Goal: Task Accomplishment & Management: Manage account settings

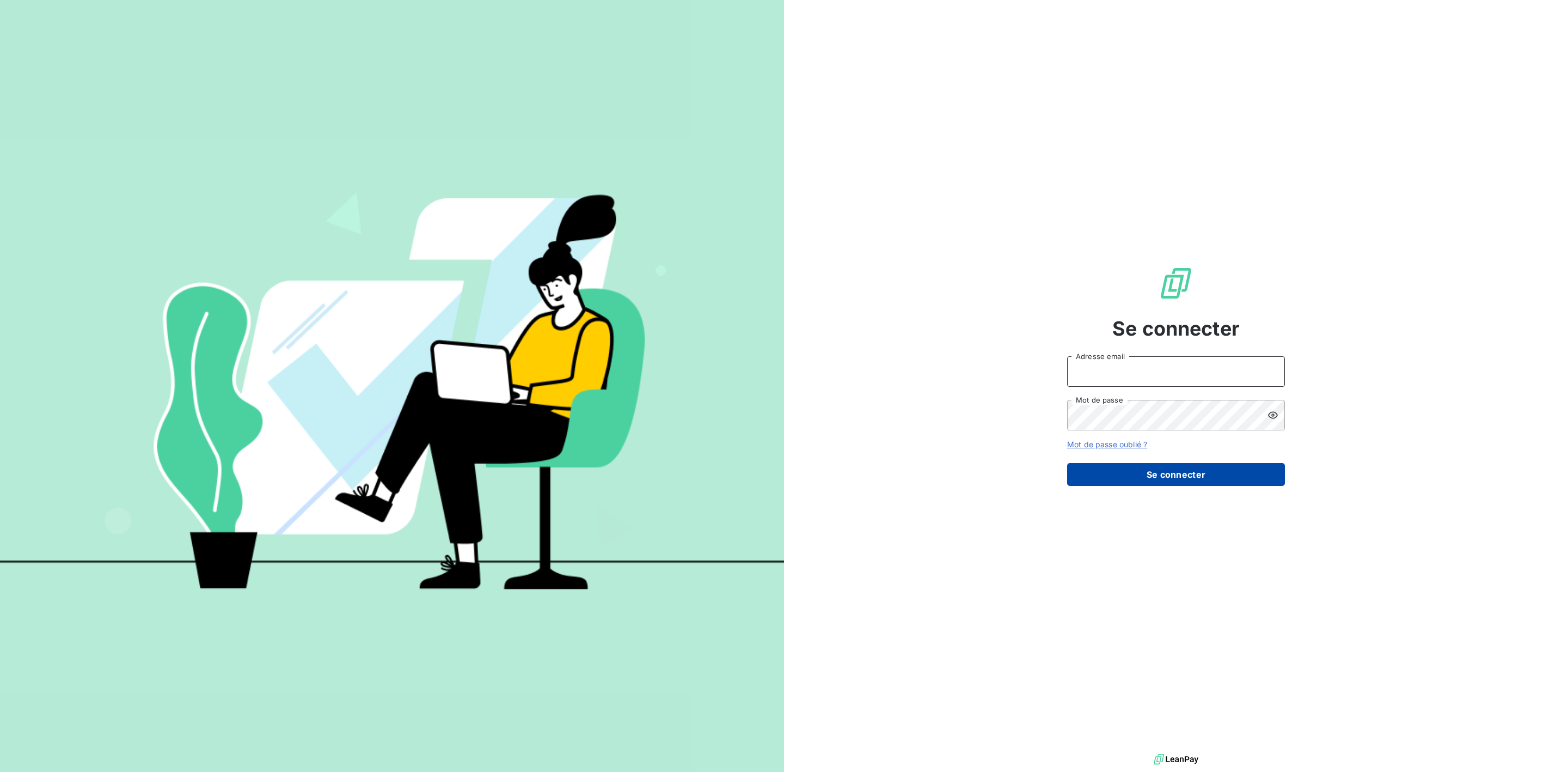
type input "[PERSON_NAME][EMAIL_ADDRESS][DOMAIN_NAME]"
click at [1126, 468] on button "Se connecter" at bounding box center [1176, 474] width 218 height 23
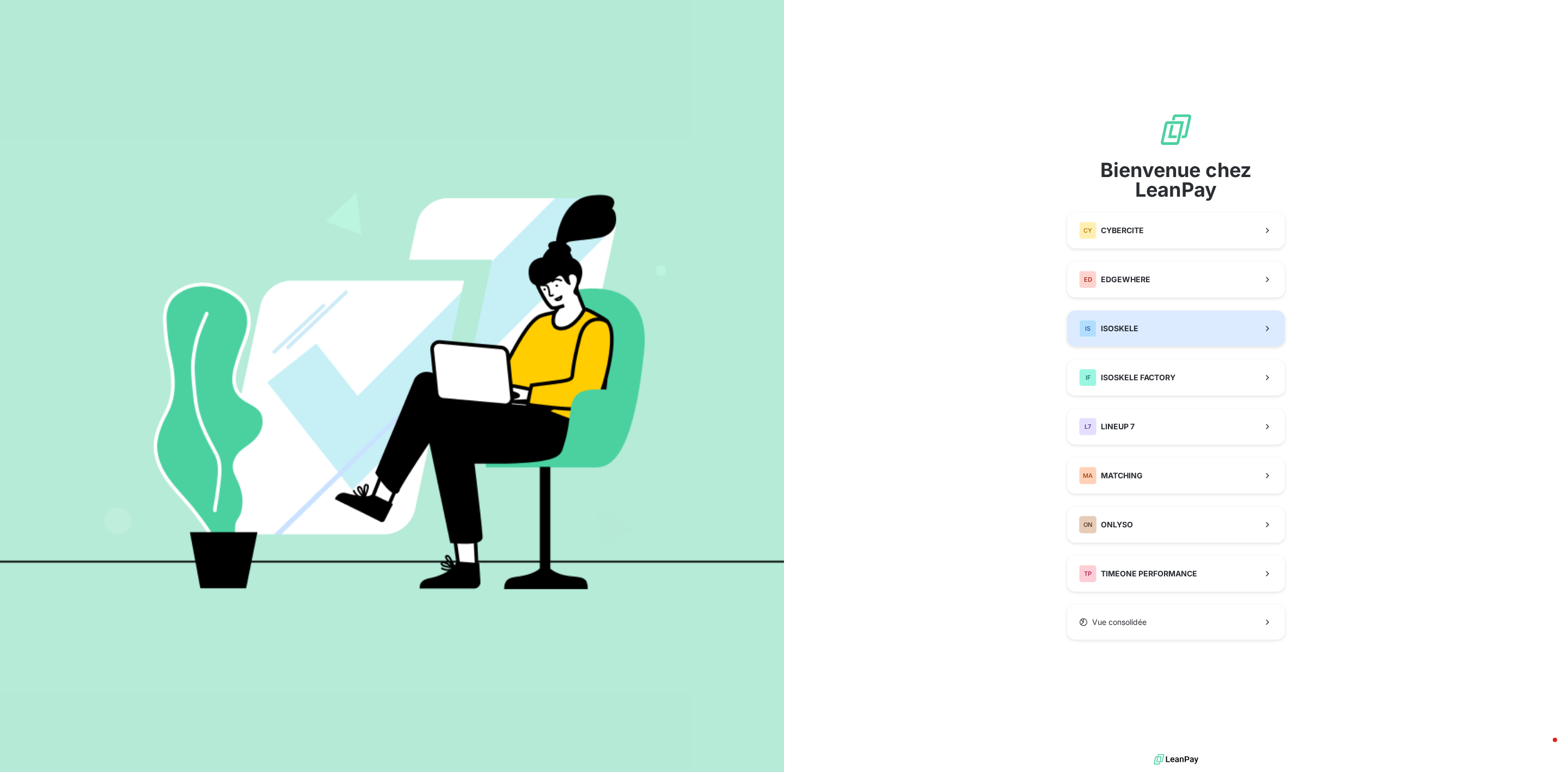
click at [1124, 327] on span "ISOSKELE" at bounding box center [1120, 328] width 38 height 11
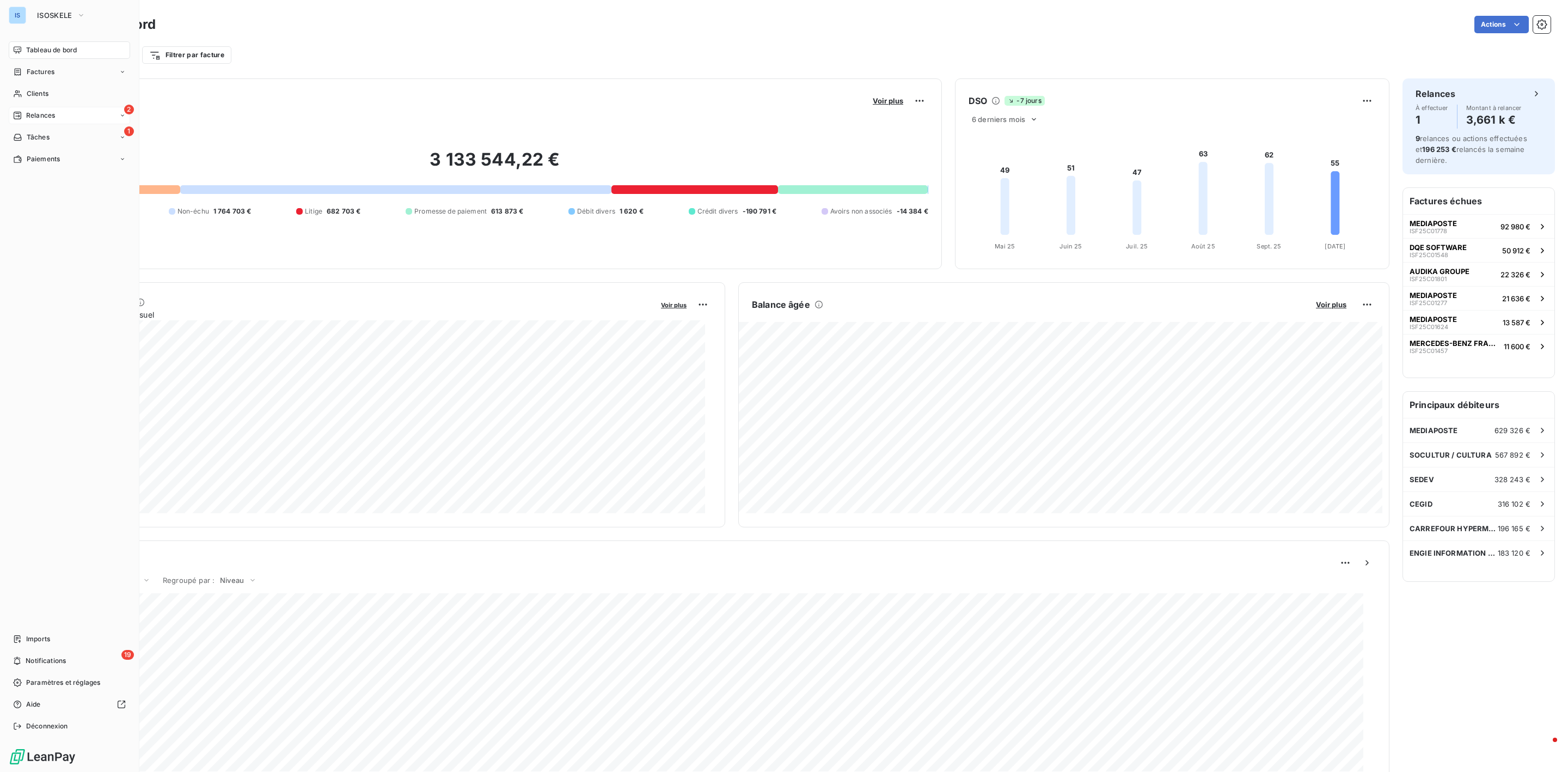
click at [29, 114] on span "Relances" at bounding box center [40, 115] width 29 height 10
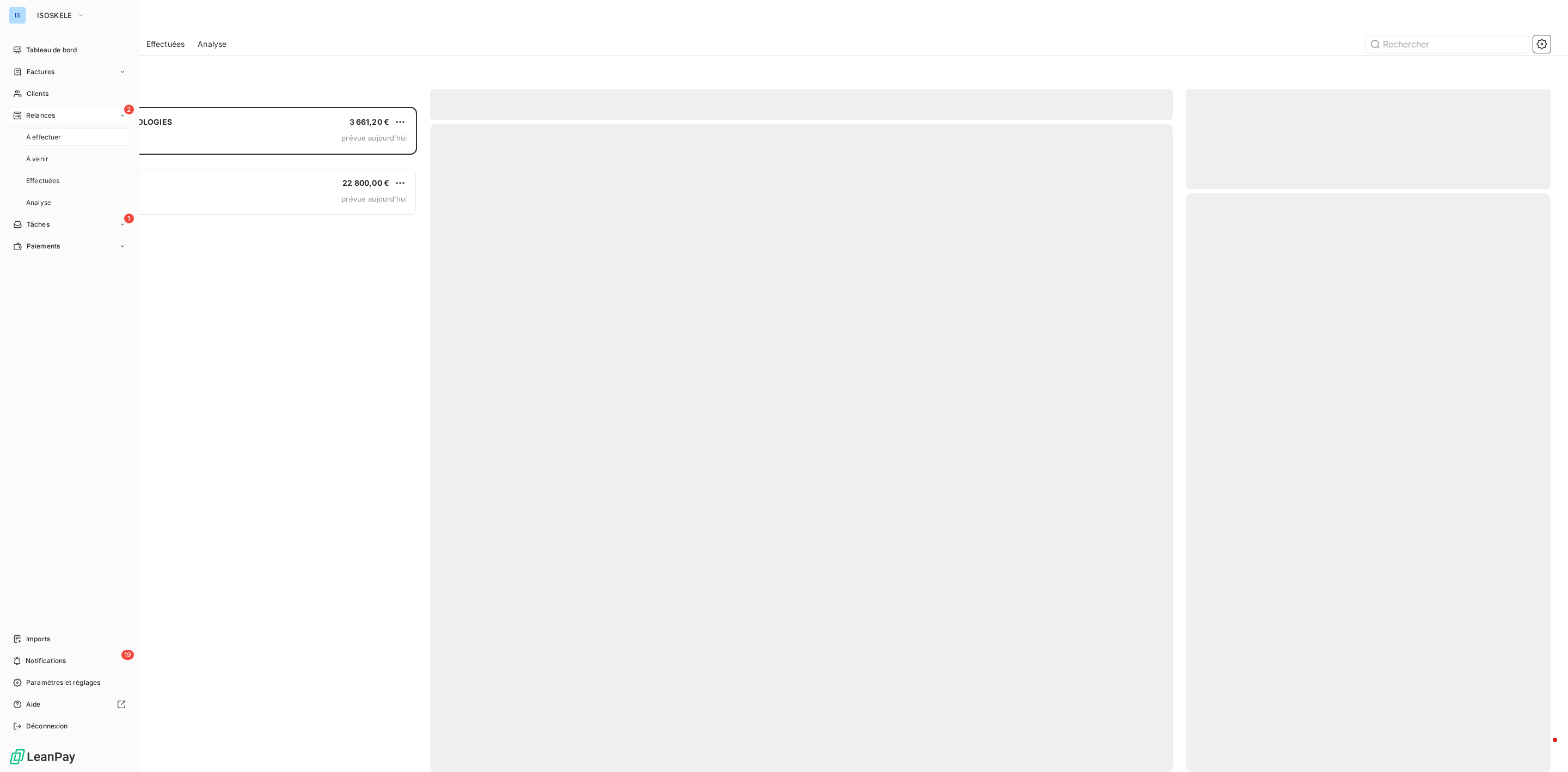
scroll to position [653, 351]
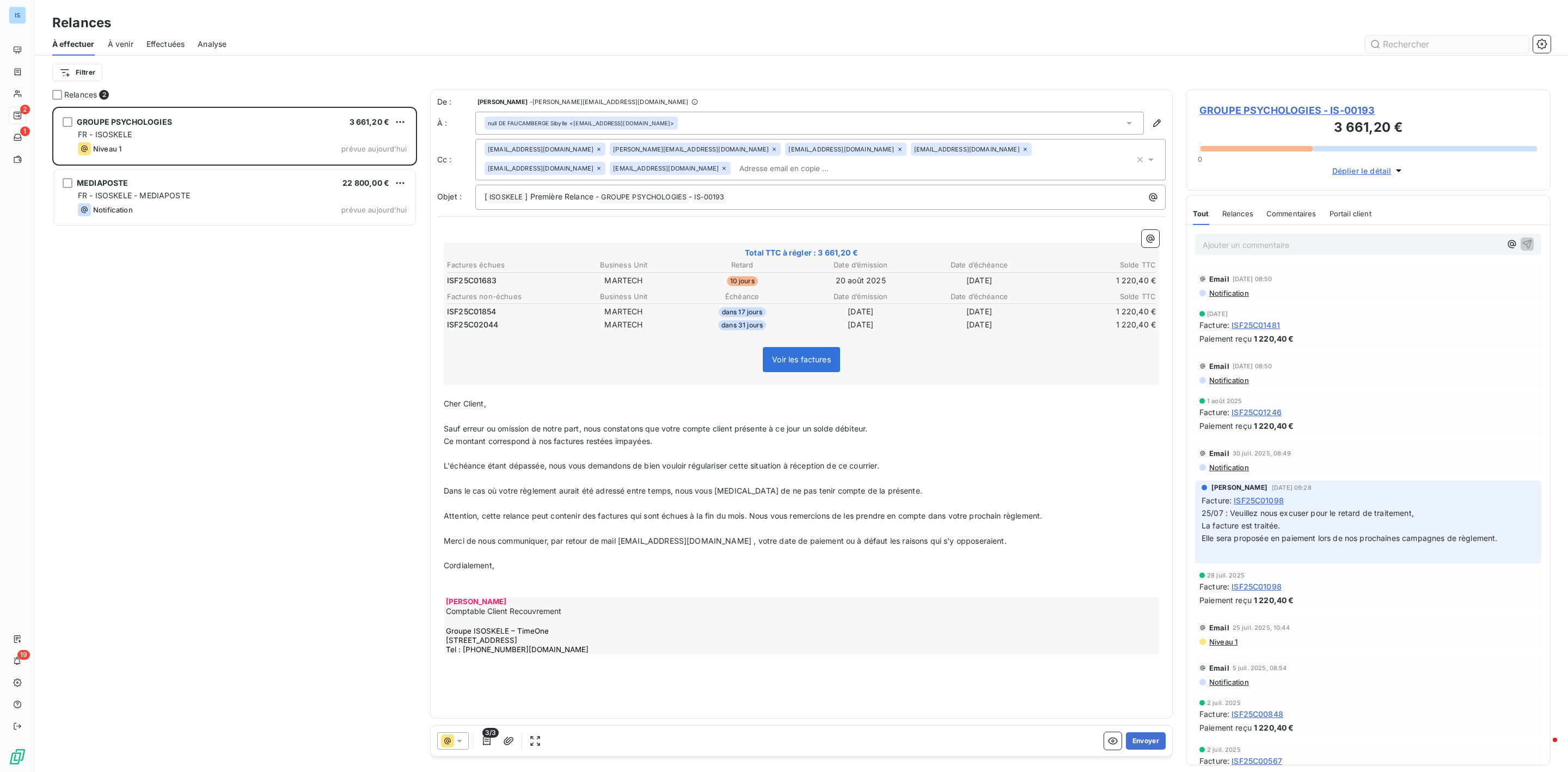
click at [1413, 50] on input "text" at bounding box center [1447, 43] width 163 height 18
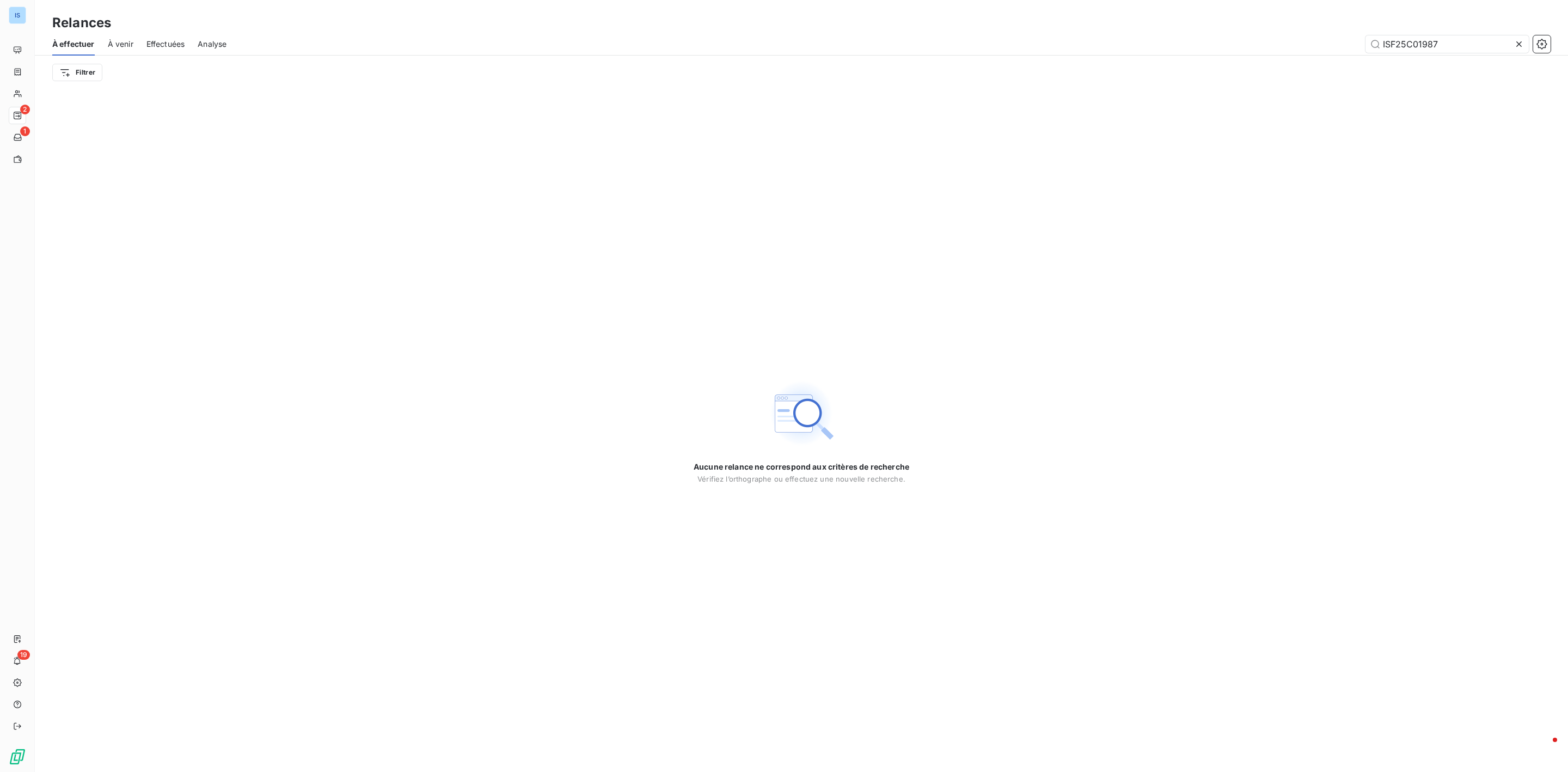
type input "ISF25C01987"
click at [1522, 40] on icon at bounding box center [1519, 44] width 11 height 11
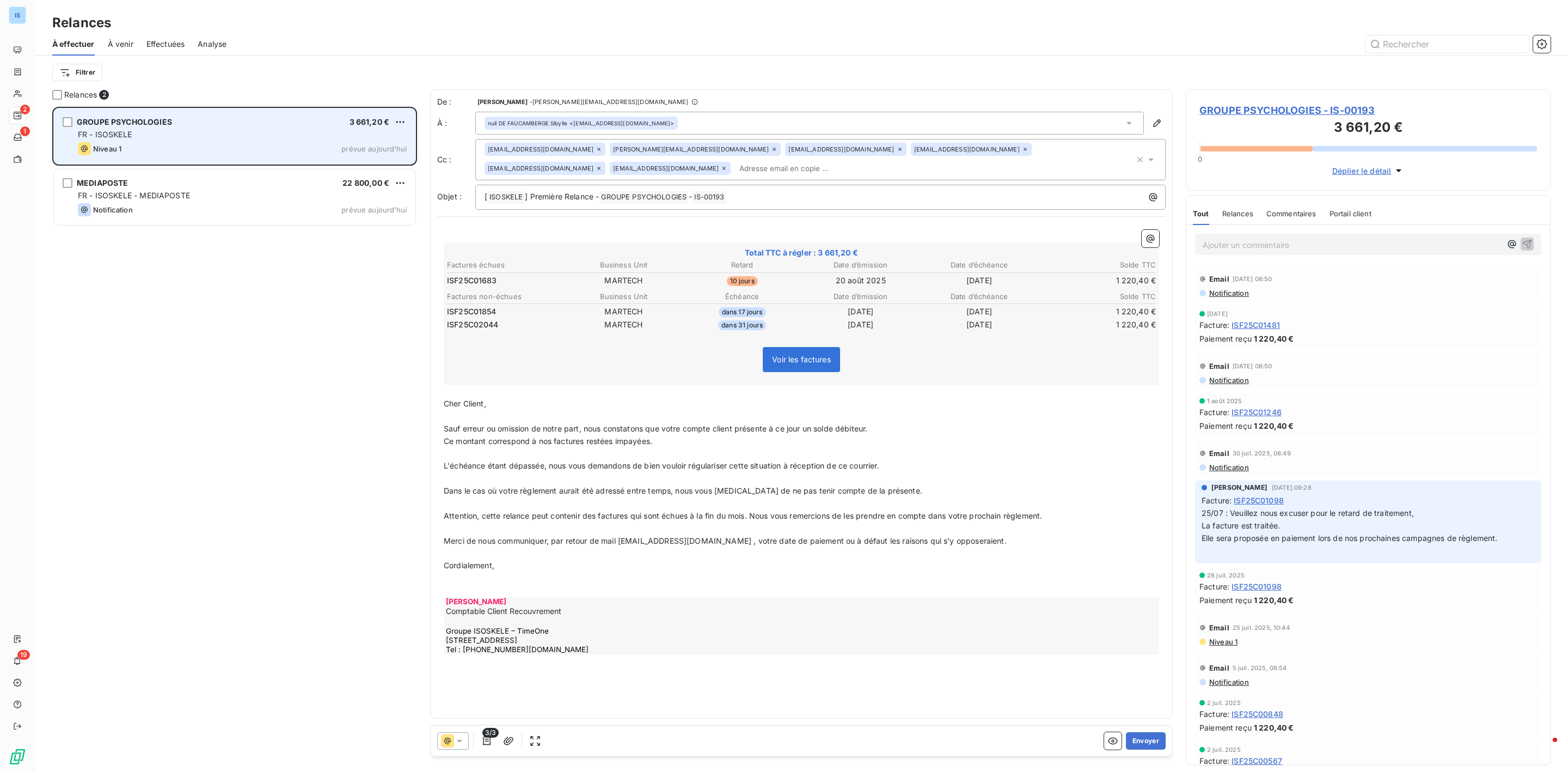
scroll to position [653, 351]
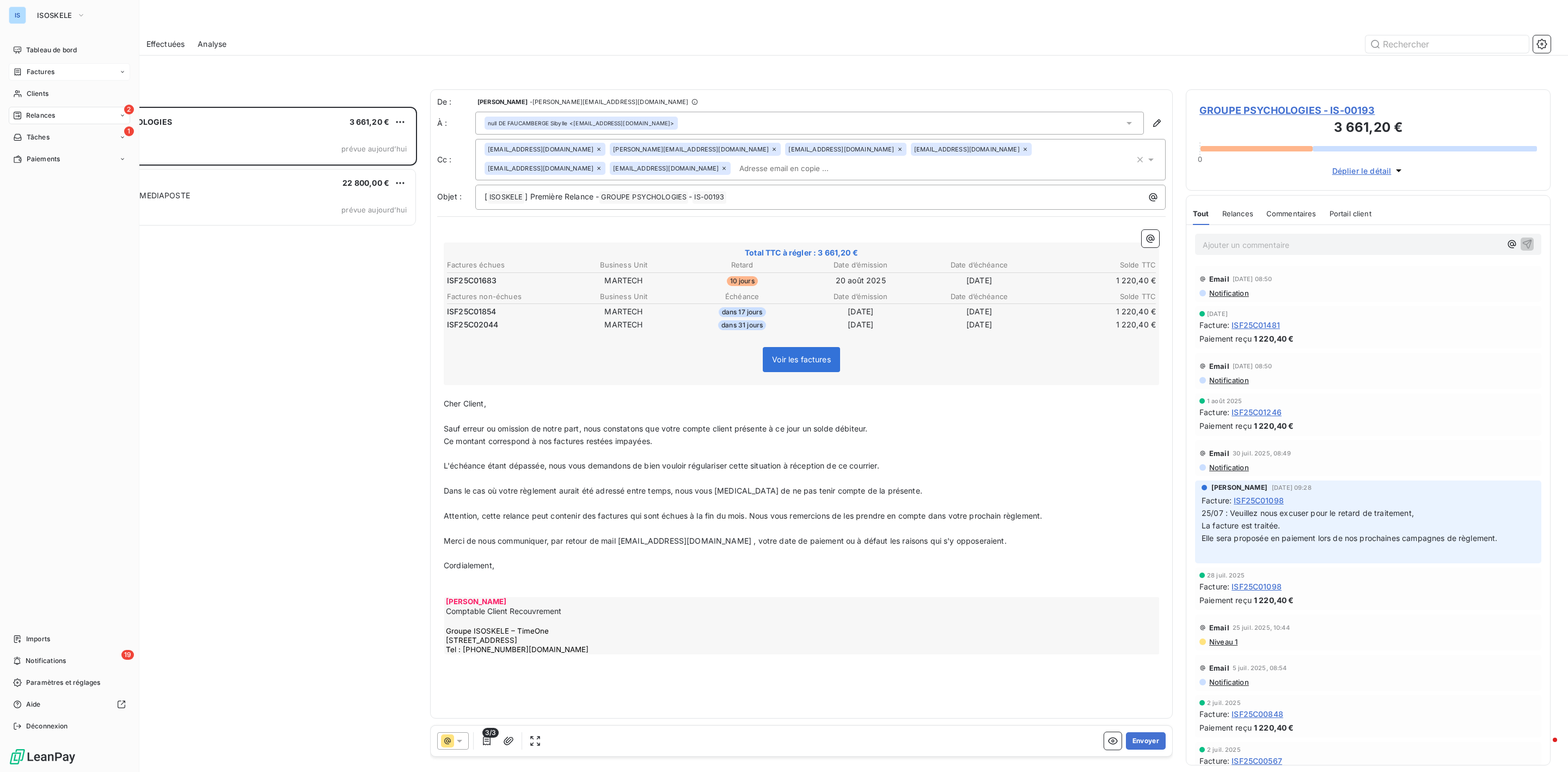
click at [41, 74] on span "Factures" at bounding box center [41, 72] width 28 height 10
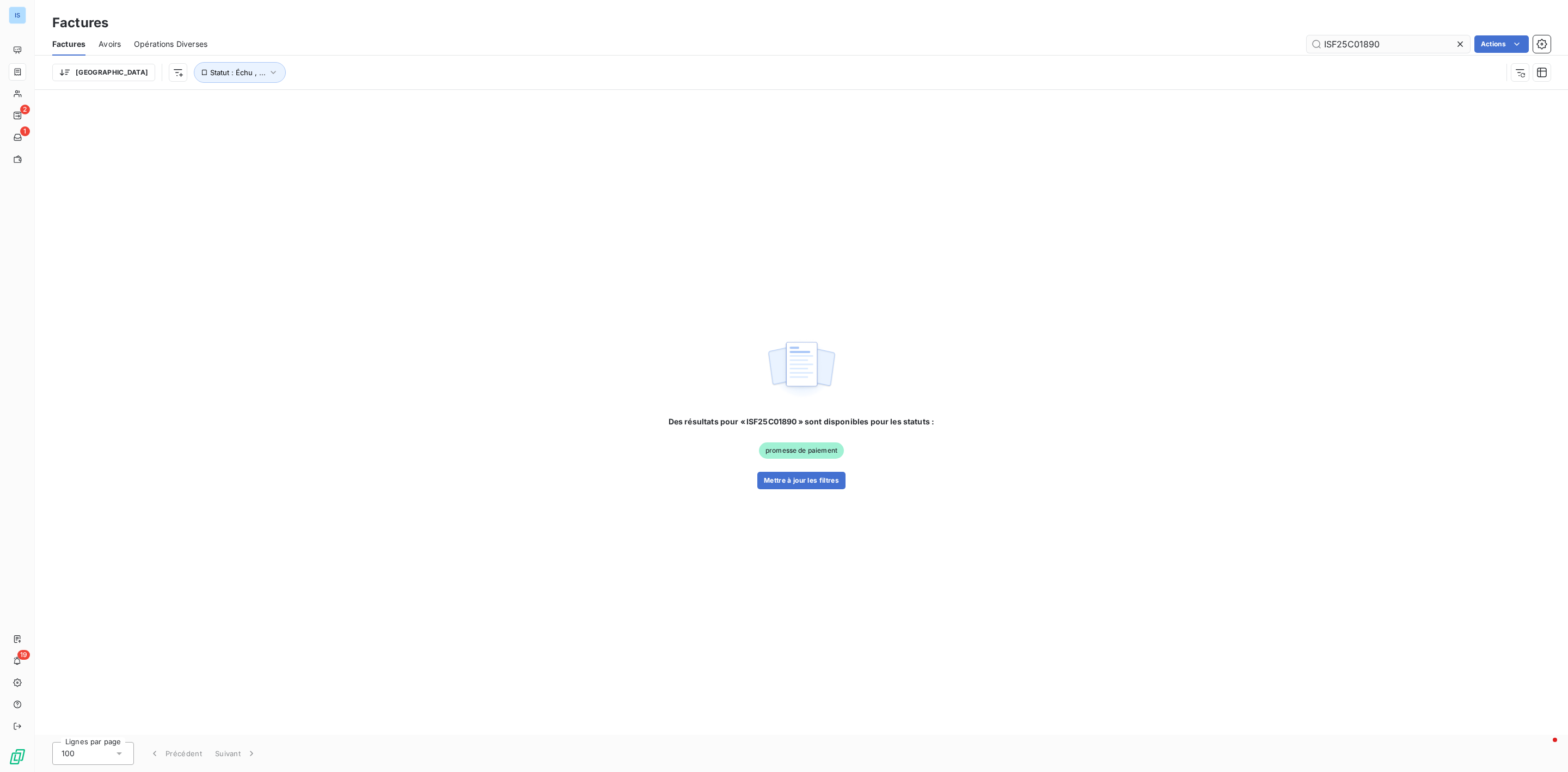
click at [1387, 43] on input "ISF25C01890" at bounding box center [1388, 43] width 163 height 18
drag, startPoint x: 1387, startPoint y: 43, endPoint x: 1298, endPoint y: 42, distance: 89.0
click at [1298, 42] on div "ISF25C01890 Actions" at bounding box center [885, 43] width 1330 height 18
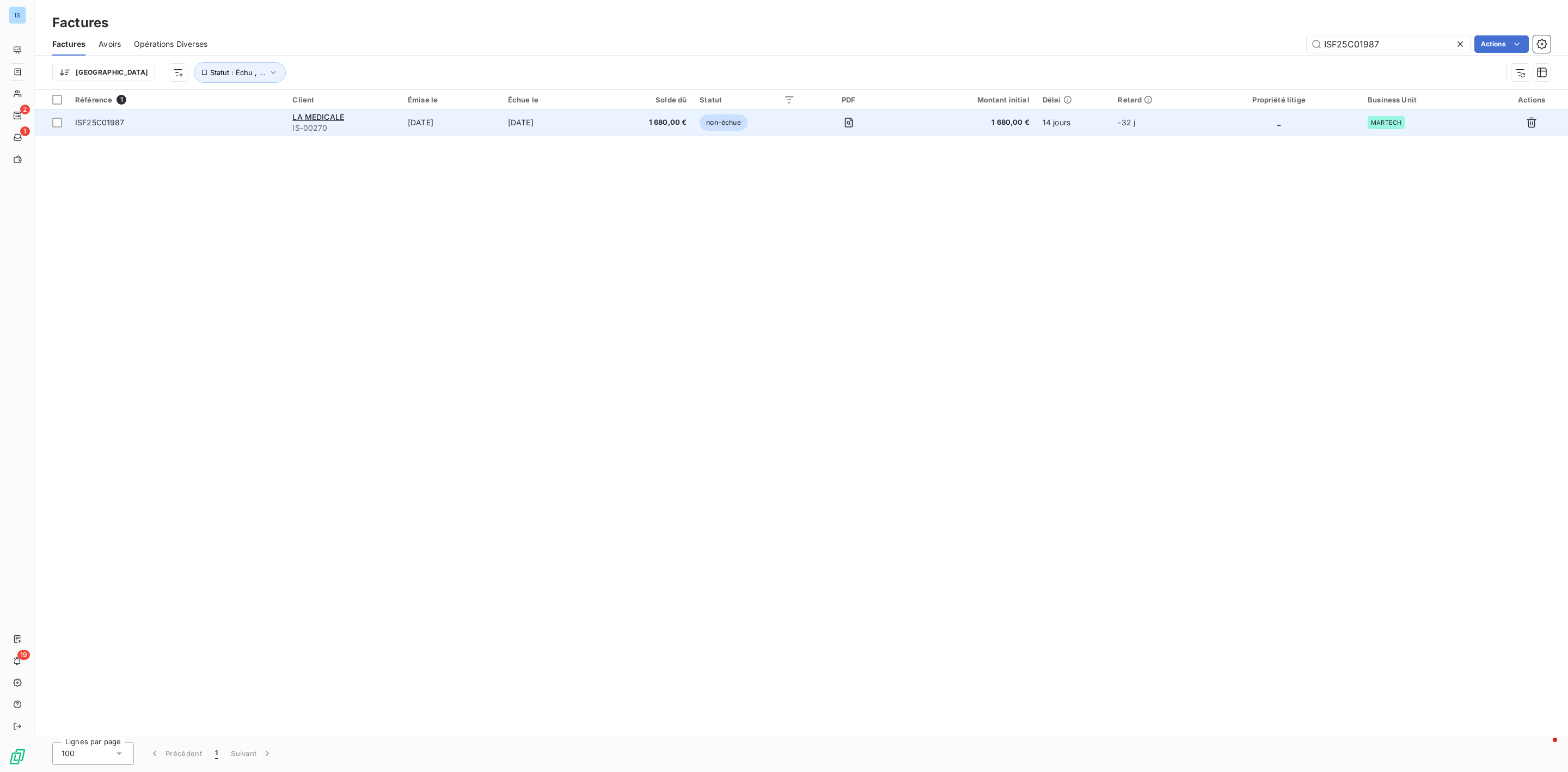
type input "ISF25C01987"
click at [103, 118] on span "ISF25C01987" at bounding box center [100, 123] width 50 height 9
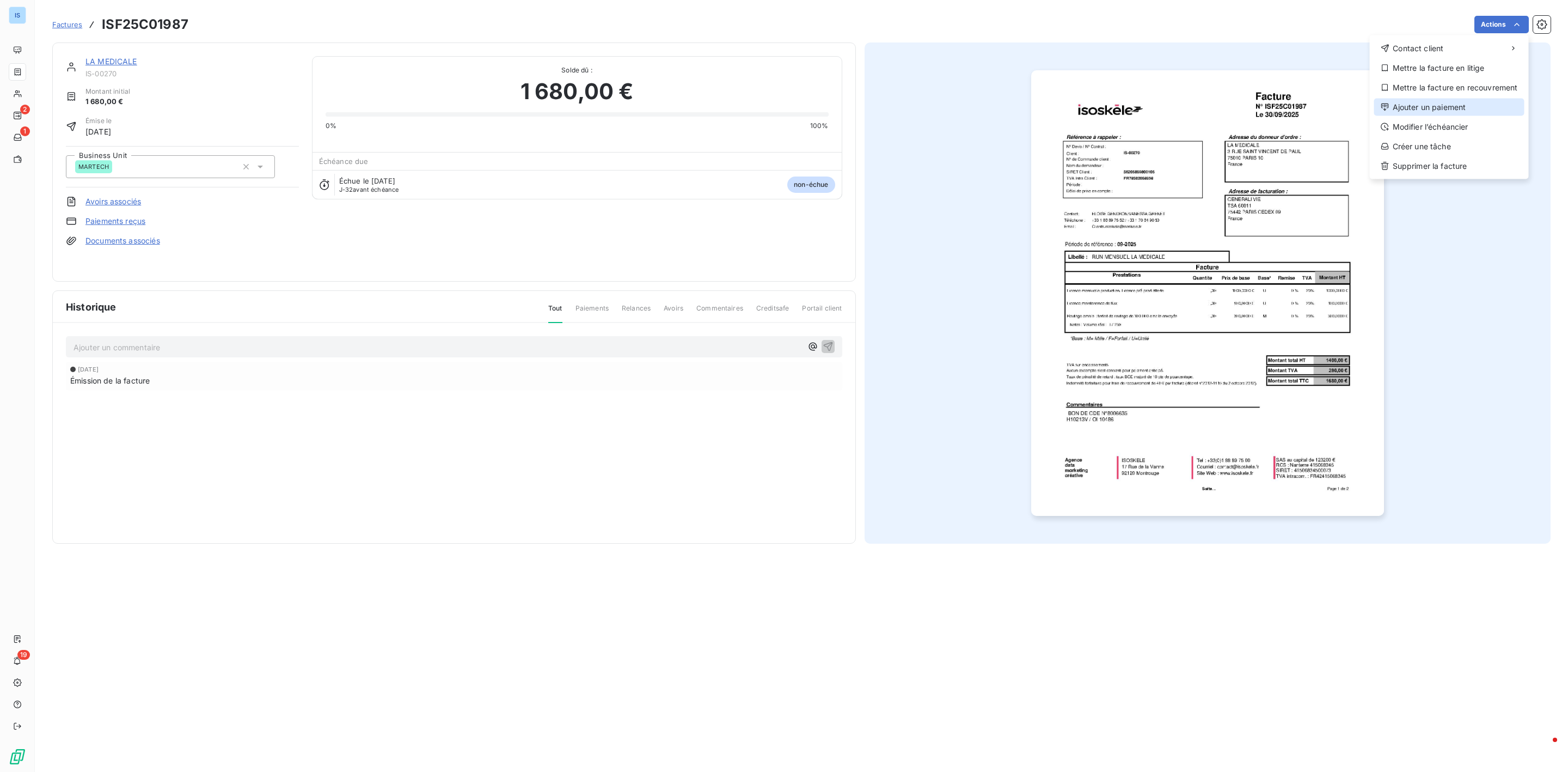
click at [1428, 106] on div "Ajouter un paiement" at bounding box center [1449, 107] width 150 height 18
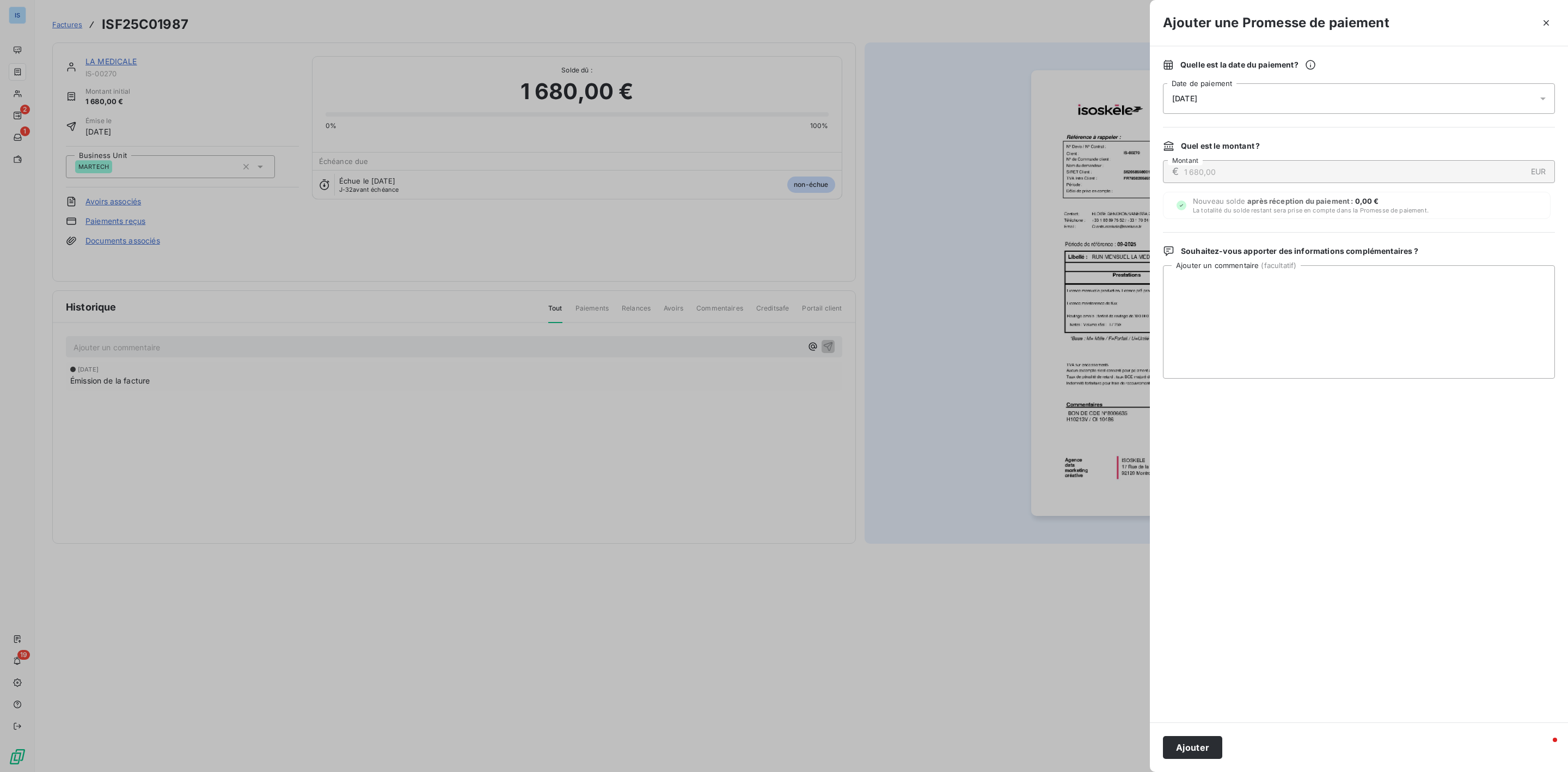
click at [1208, 89] on div "[DATE]" at bounding box center [1359, 98] width 392 height 30
click at [1299, 254] on button "25" at bounding box center [1304, 255] width 22 height 22
click at [1441, 347] on textarea "Ajouter un commentaire ( facultatif )" at bounding box center [1359, 322] width 392 height 113
type textarea "AVIS DE VIREMENT RECU"
click at [1194, 756] on button "Ajouter" at bounding box center [1193, 747] width 59 height 23
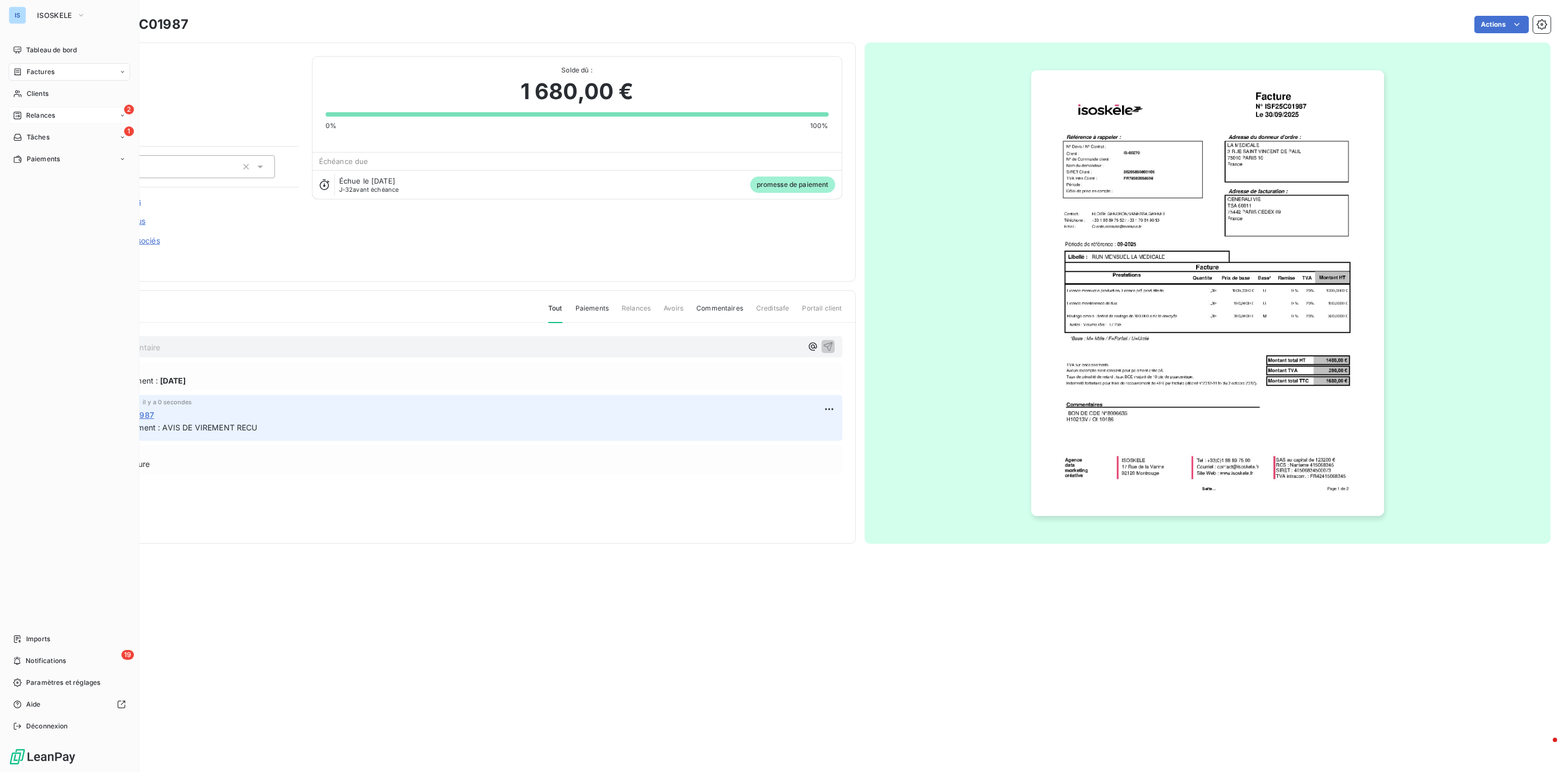
click at [36, 121] on div "2 Relances" at bounding box center [69, 115] width 122 height 18
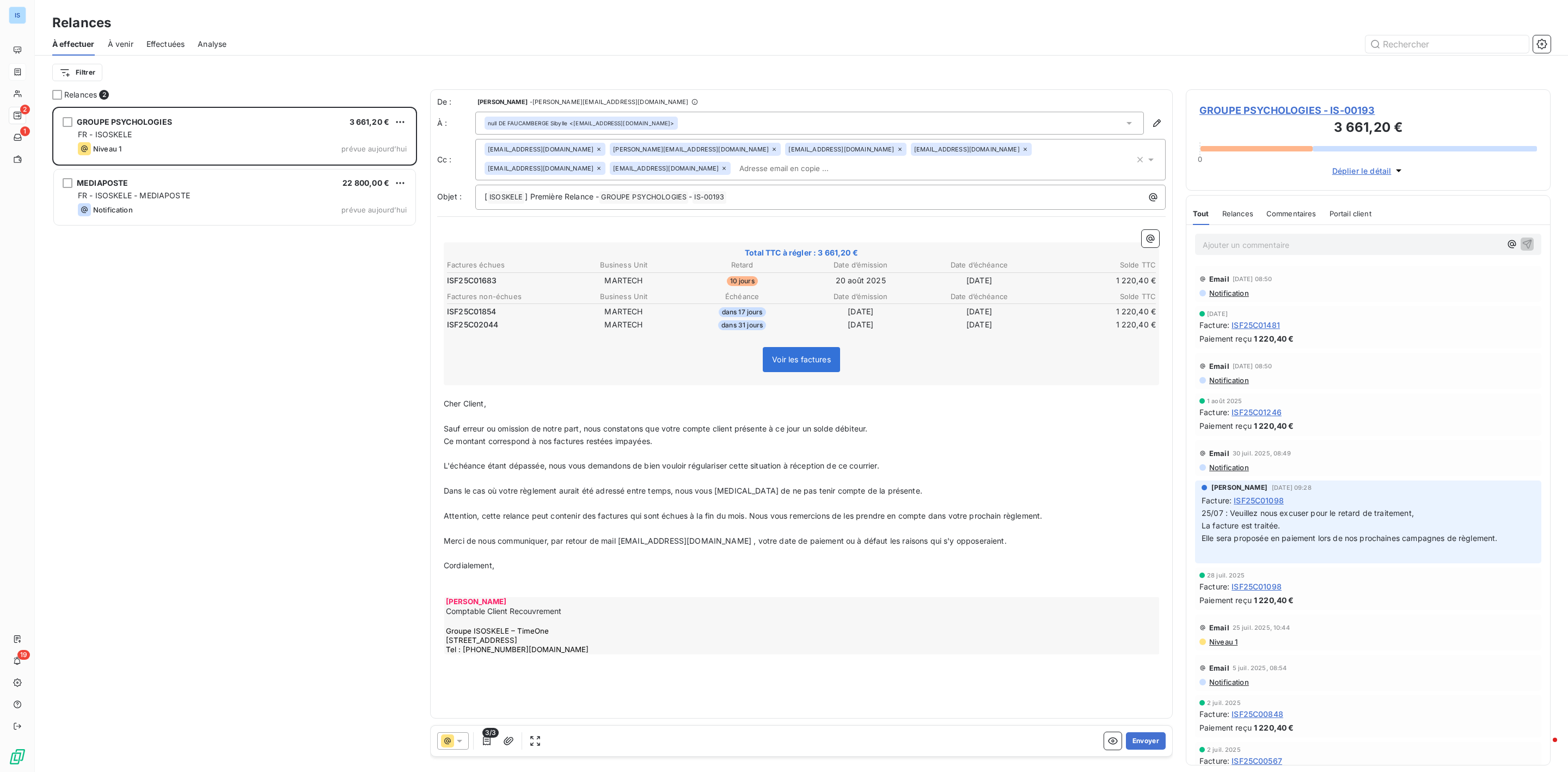
scroll to position [653, 351]
click at [1127, 125] on icon at bounding box center [1130, 124] width 11 height 11
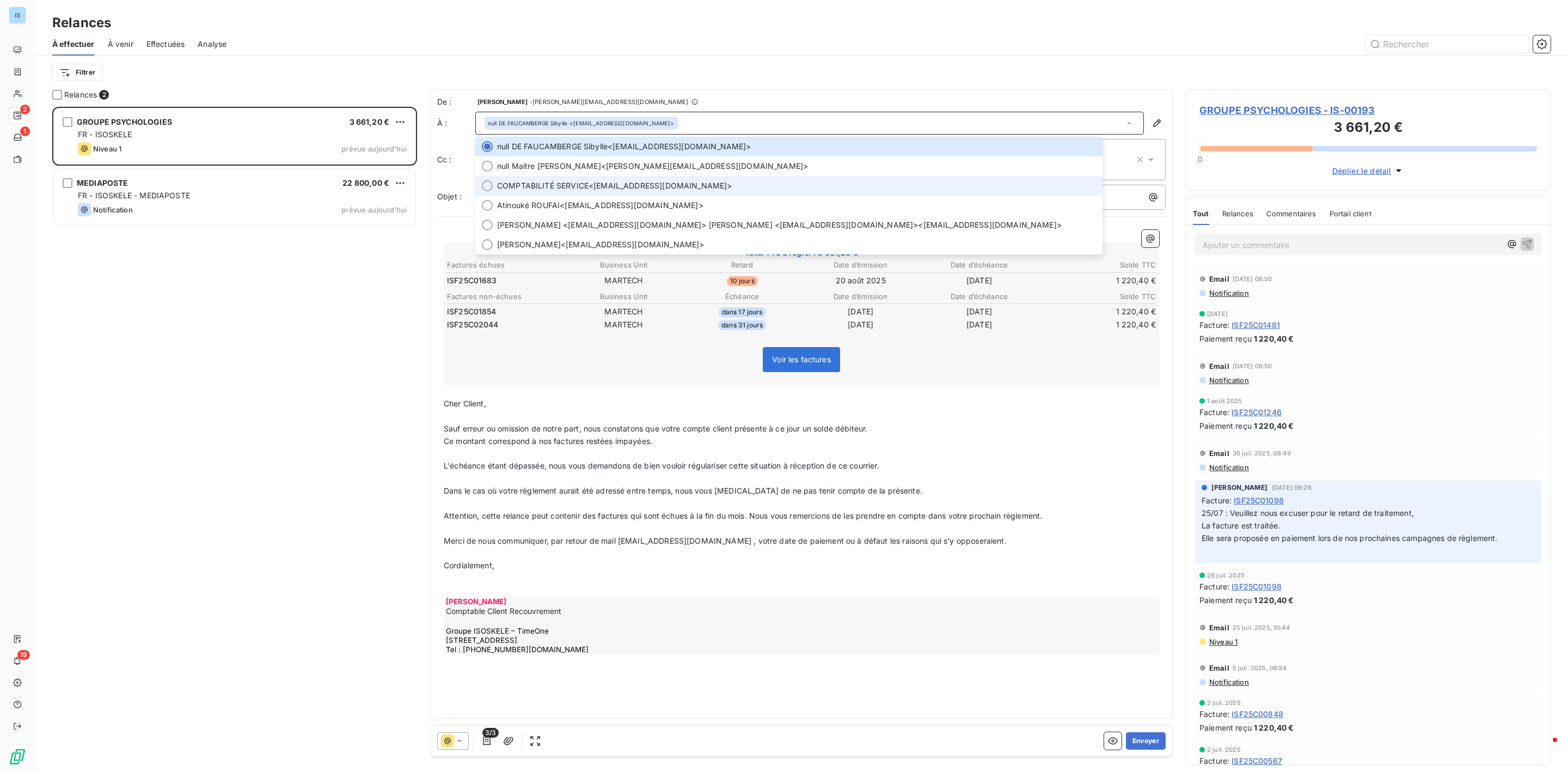
click at [489, 194] on li "COMPTABILITÉ SERVICE <[EMAIL_ADDRESS][DOMAIN_NAME]>" at bounding box center [789, 185] width 627 height 19
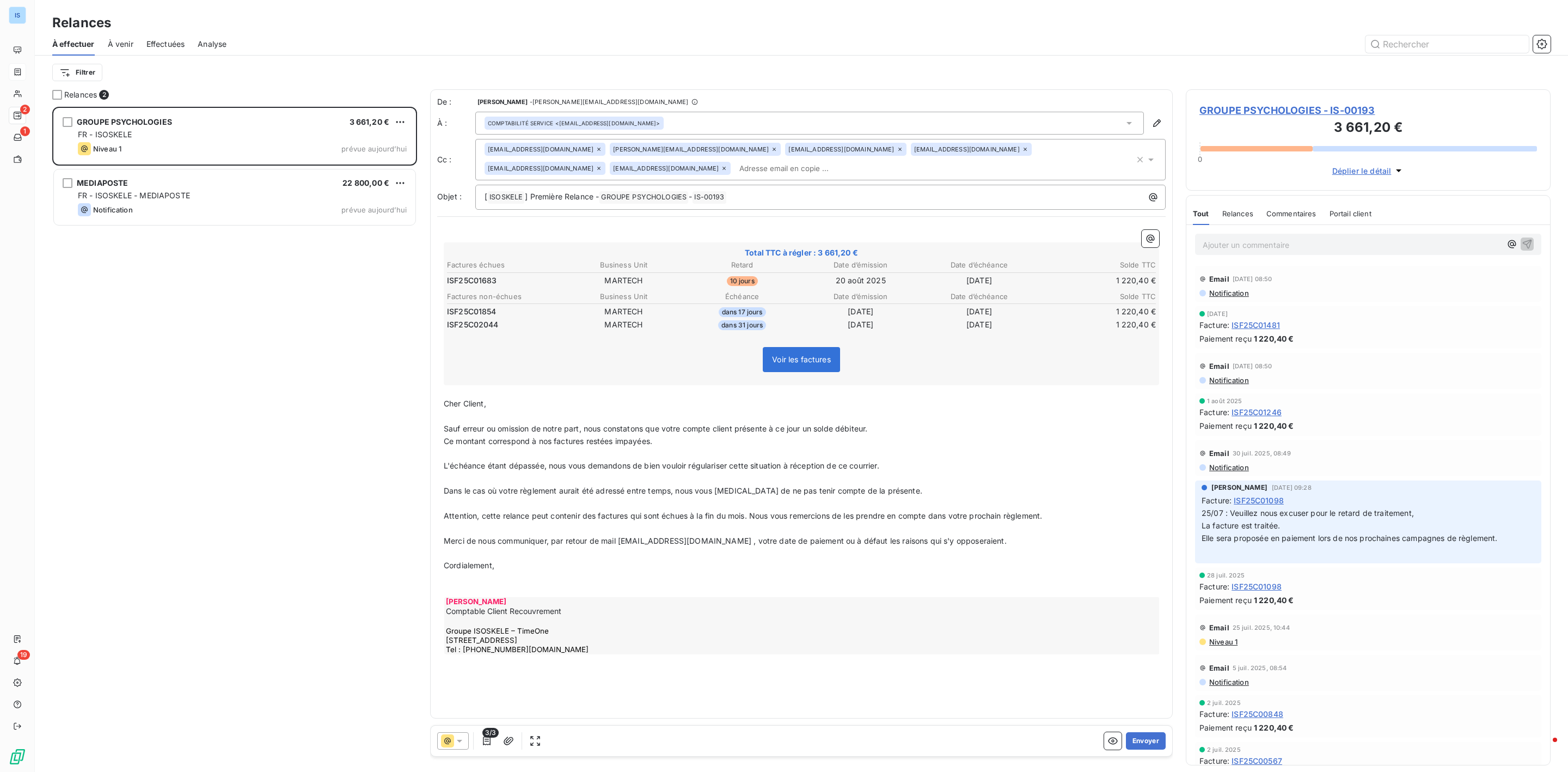
click at [897, 151] on icon at bounding box center [899, 148] width 6 height 6
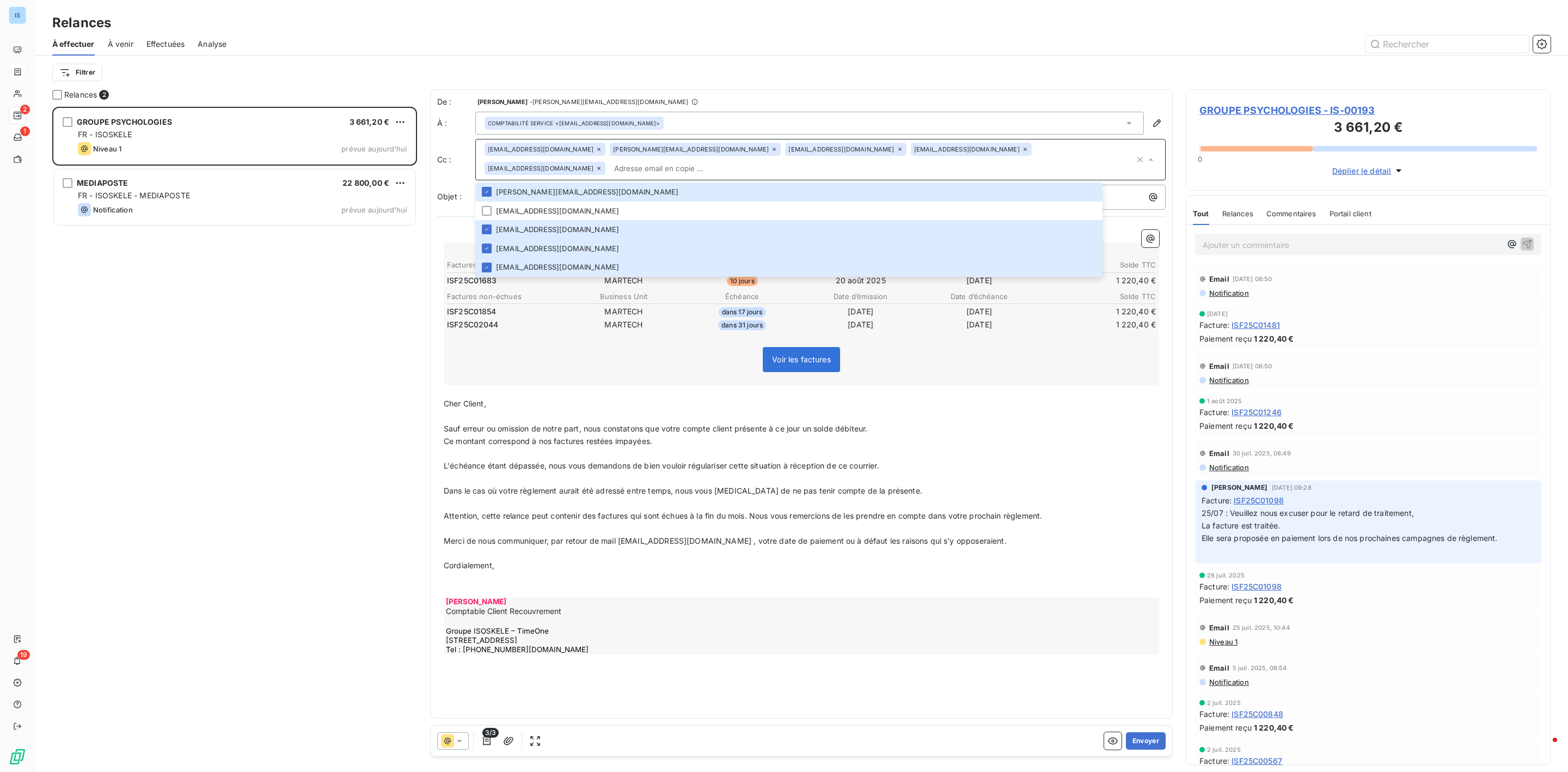
click at [689, 32] on div "À effectuer À venir Effectuées Analyse" at bounding box center [802, 43] width 1534 height 23
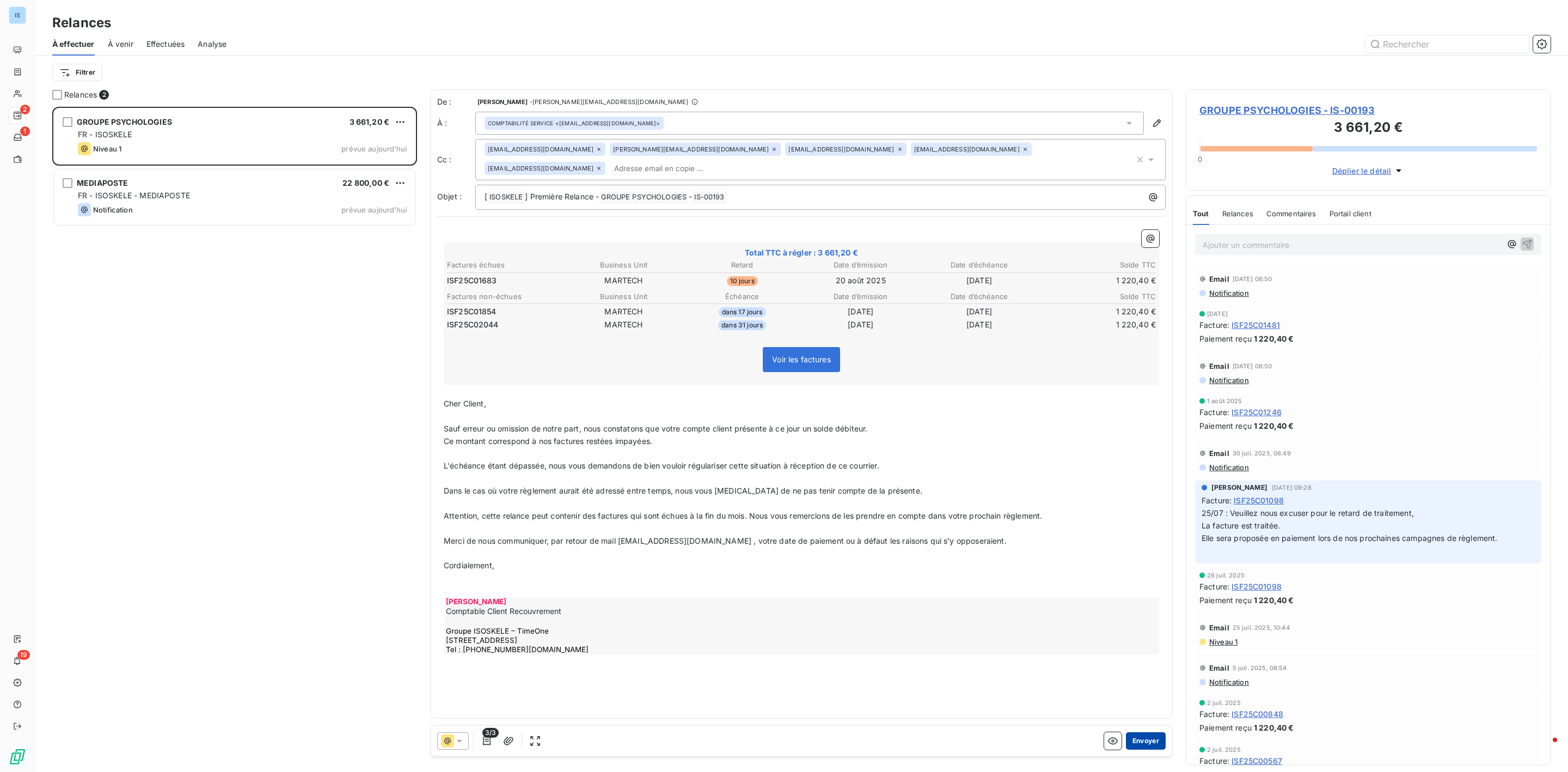
click at [1158, 744] on button "Envoyer" at bounding box center [1146, 741] width 40 height 18
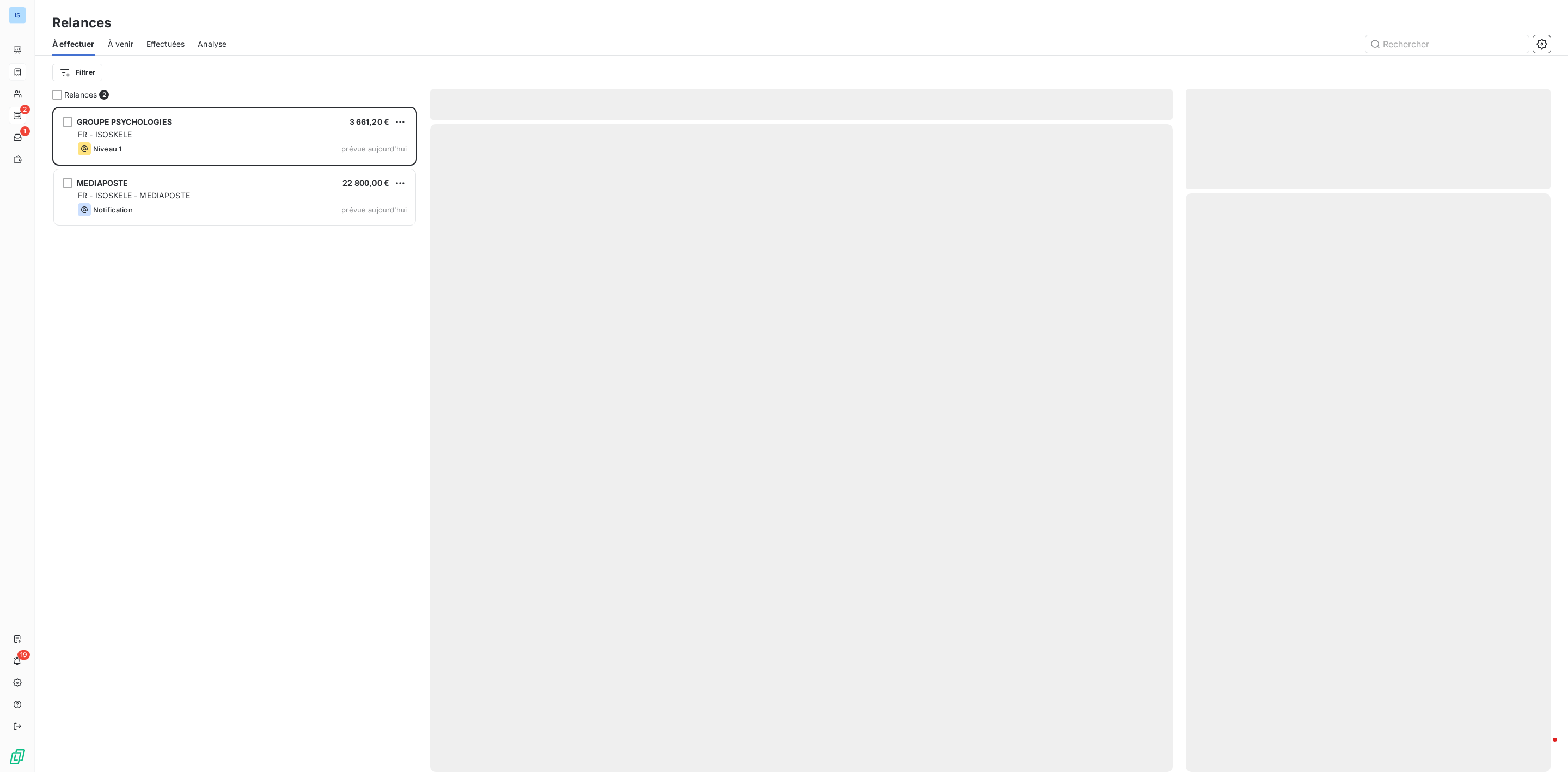
click at [1158, 744] on div at bounding box center [801, 448] width 742 height 647
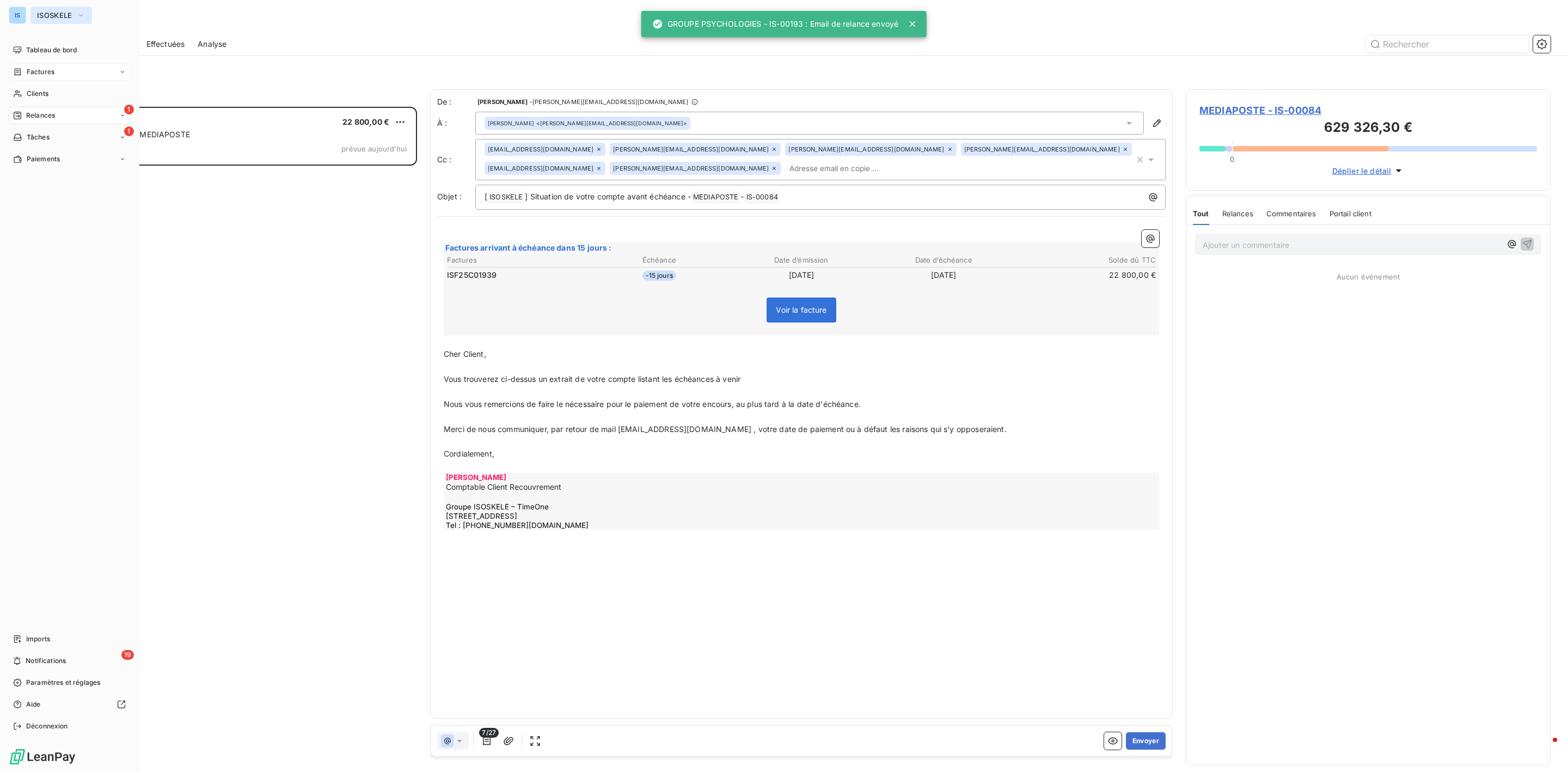
click at [40, 15] on span "ISOSKELE" at bounding box center [54, 15] width 35 height 8
click at [113, 103] on li "ED EDGEWHERE" at bounding box center [103, 97] width 147 height 26
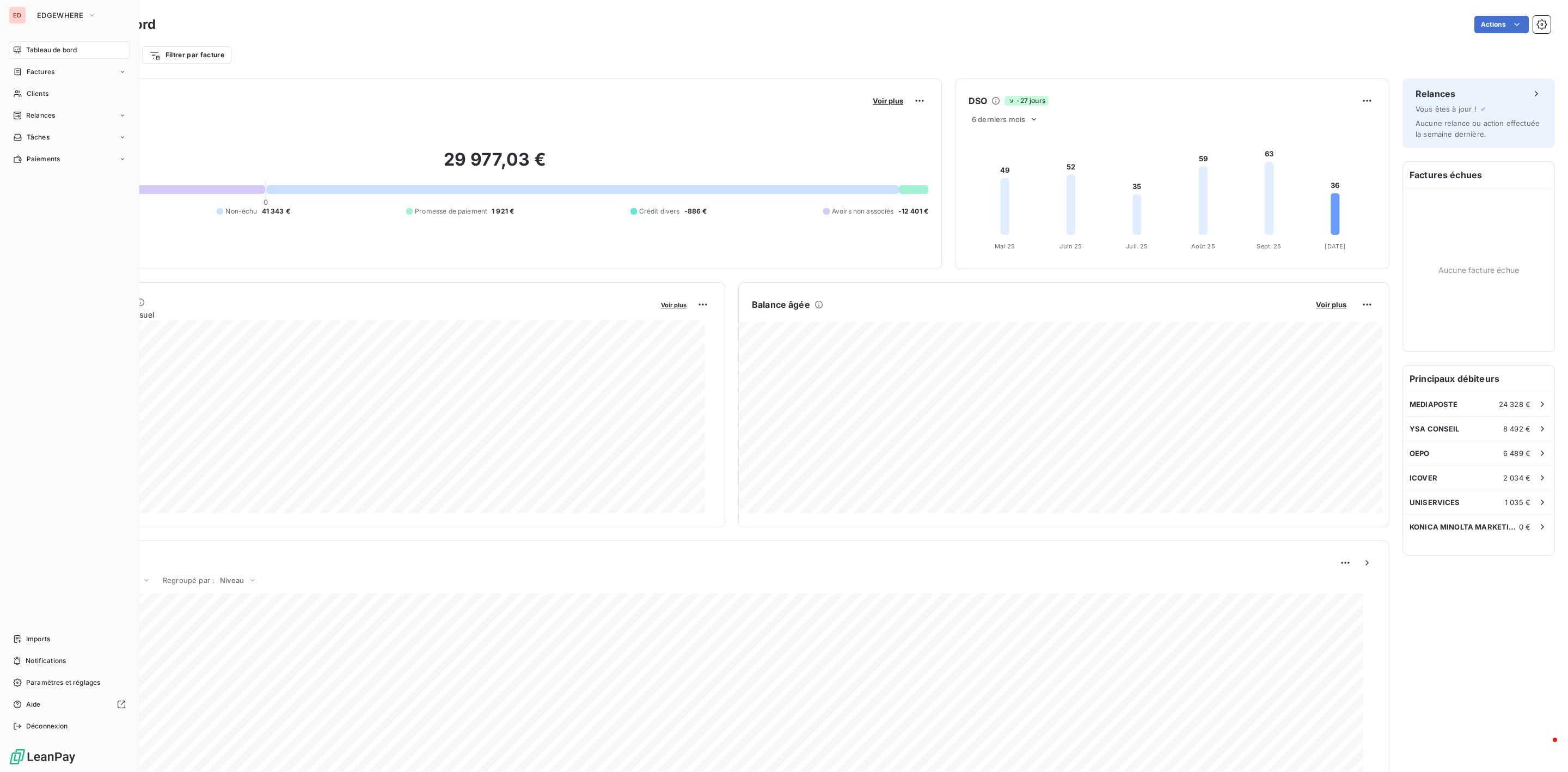
click at [44, 6] on div "ED EDGEWHERE Tableau de bord Factures Clients Relances Tâches Paiements Imports…" at bounding box center [69, 386] width 139 height 772
click at [51, 10] on button "EDGEWHERE" at bounding box center [66, 15] width 73 height 18
click at [77, 125] on span "ISOSKELE" at bounding box center [101, 124] width 97 height 11
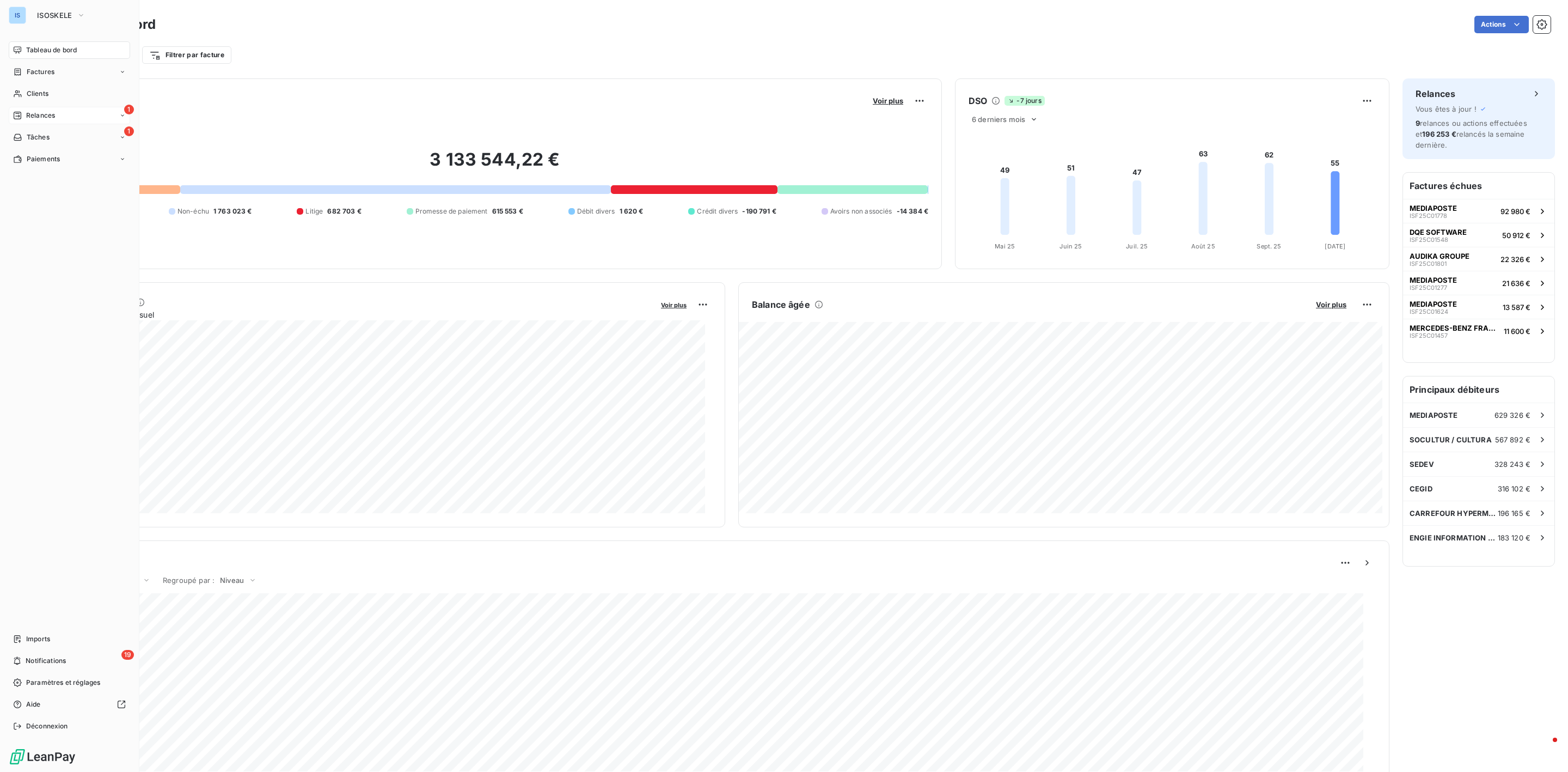
click at [38, 118] on span "Relances" at bounding box center [40, 115] width 29 height 10
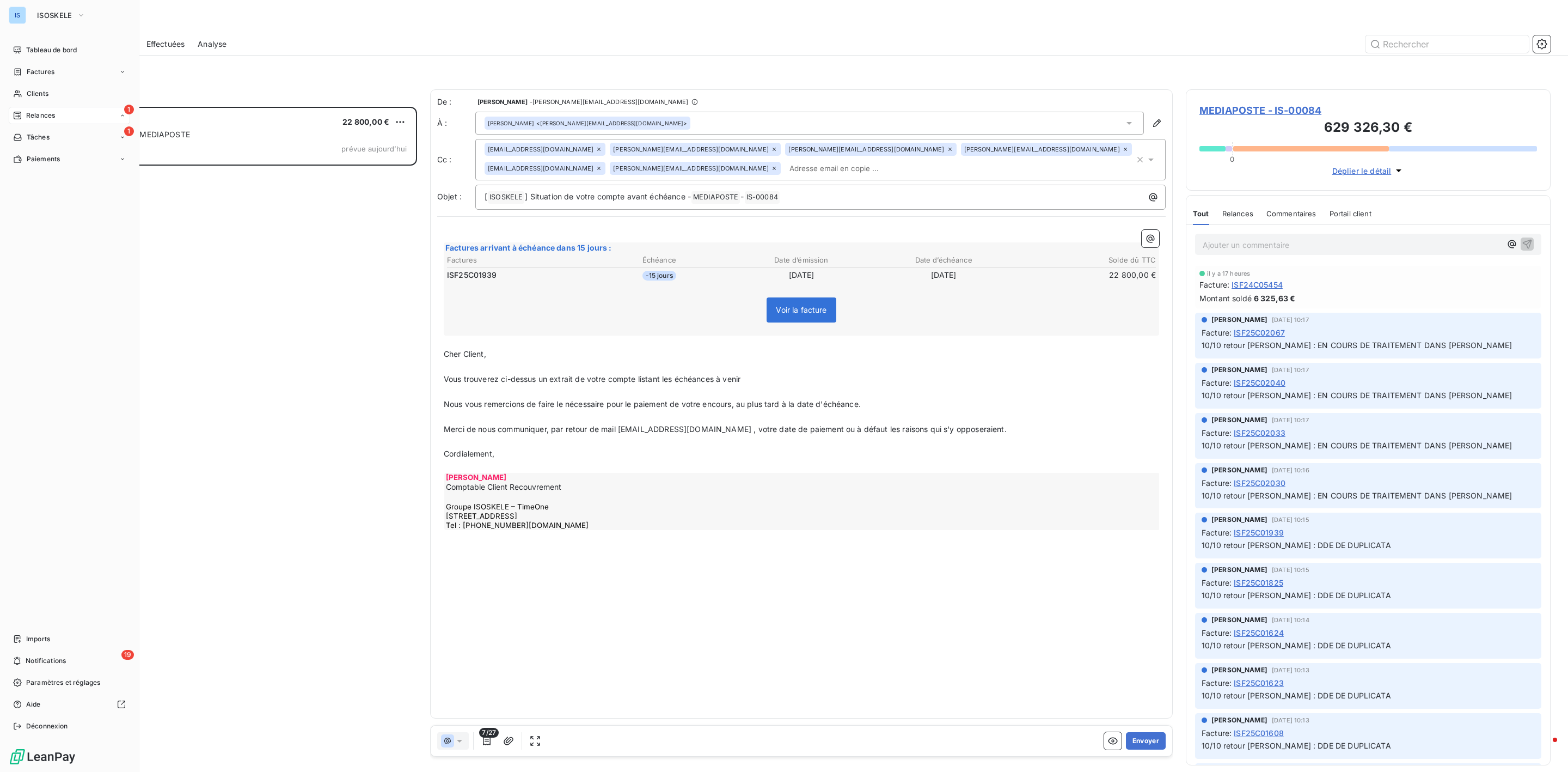
scroll to position [653, 351]
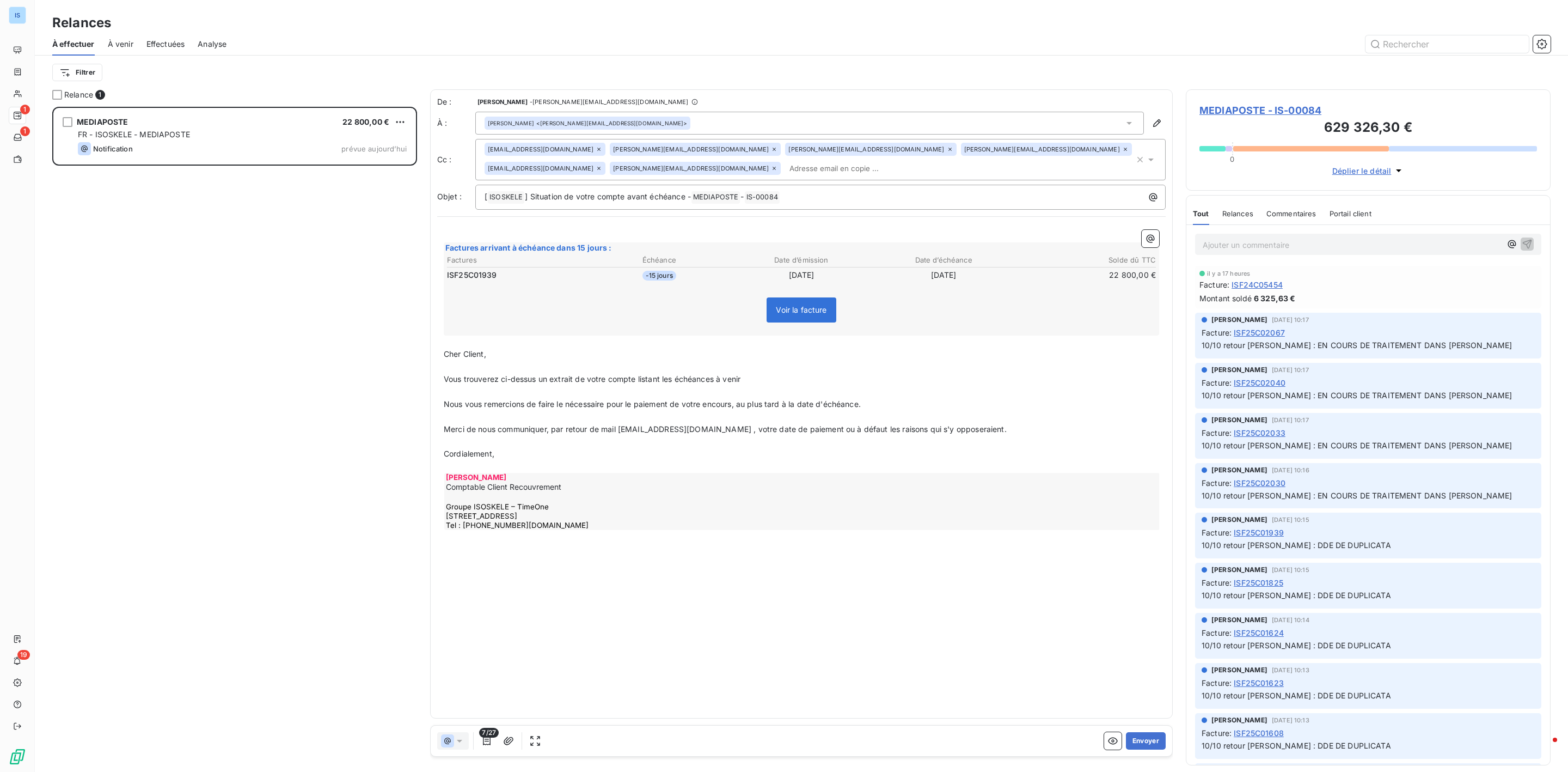
drag, startPoint x: 294, startPoint y: 585, endPoint x: 267, endPoint y: 469, distance: 119.1
click at [297, 582] on div "MEDIAPOSTE 22 800,00 € FR - ISOSKELE - MEDIAPOSTE Notification prévue [DATE]" at bounding box center [235, 439] width 365 height 665
